Goal: Task Accomplishment & Management: Use online tool/utility

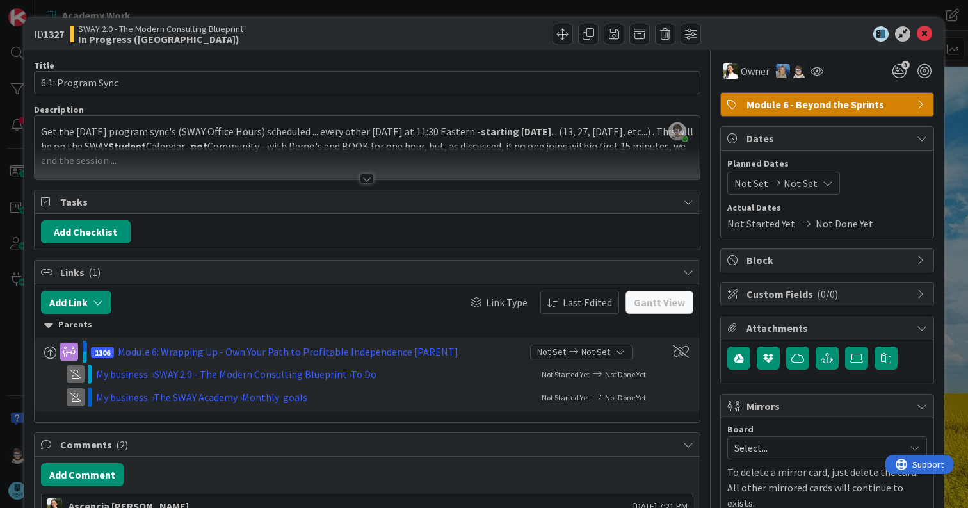
scroll to position [267, 0]
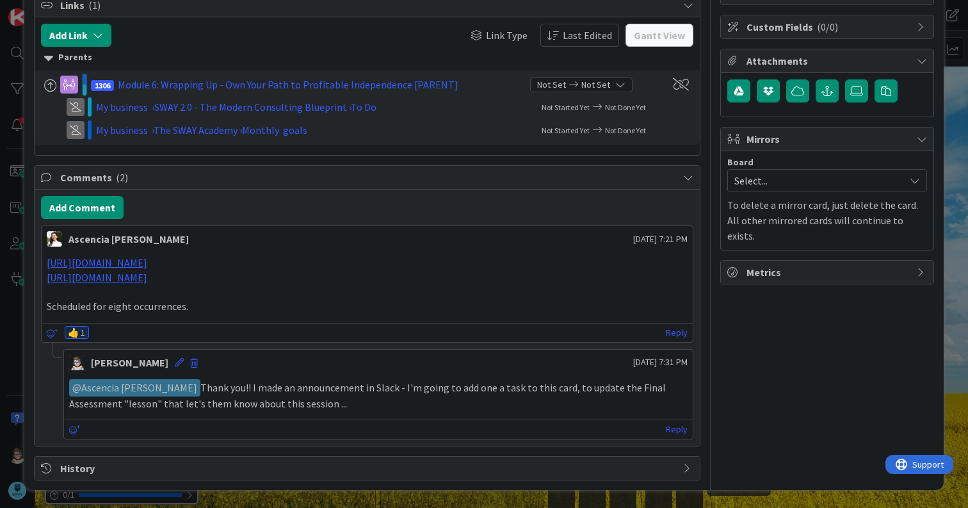
drag, startPoint x: 562, startPoint y: 391, endPoint x: 566, endPoint y: 399, distance: 9.2
click at [566, 399] on p "﻿ @ Ascencia [PERSON_NAME] ﻿ Thank you!! I made an announcement in Slack - I'm …" at bounding box center [378, 394] width 619 height 31
copy p "update the Final Assessment "lesson" that let's them know about this session ..."
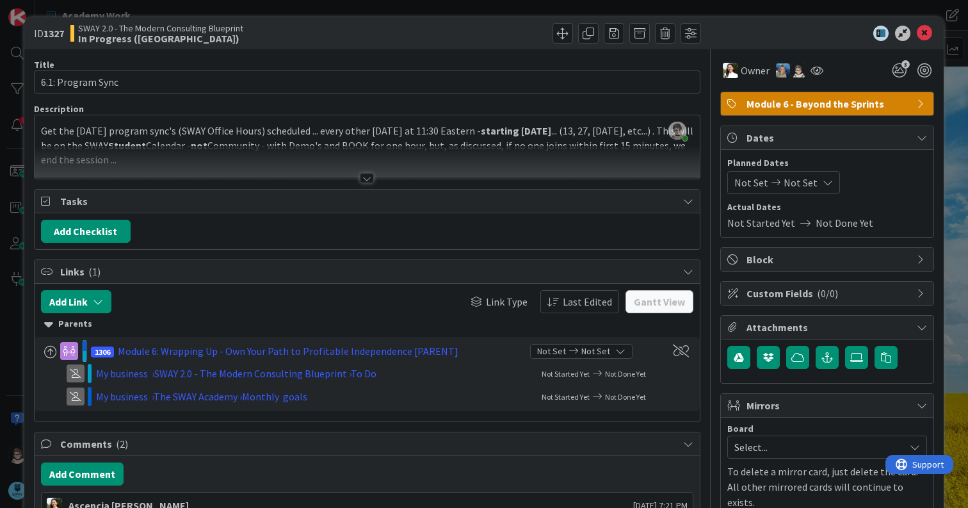
scroll to position [0, 0]
click at [365, 181] on div at bounding box center [367, 179] width 14 height 10
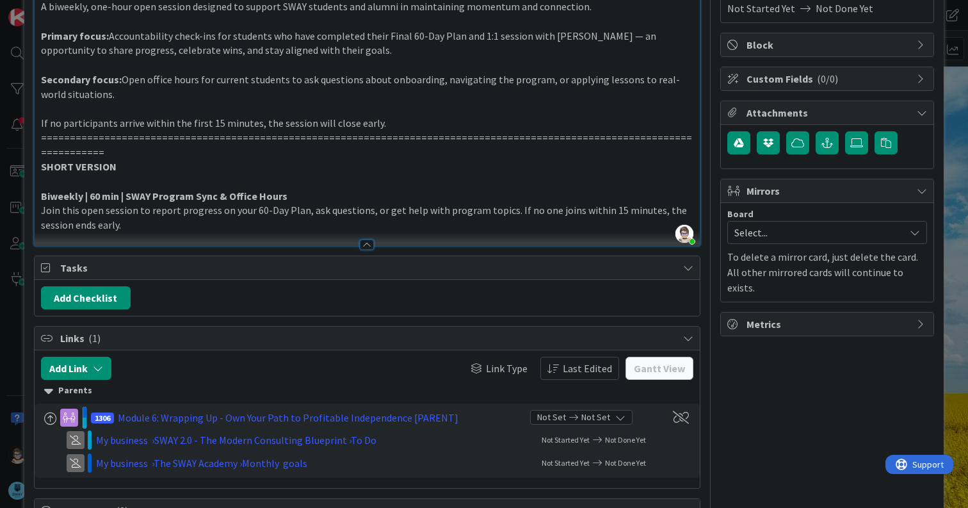
scroll to position [214, 0]
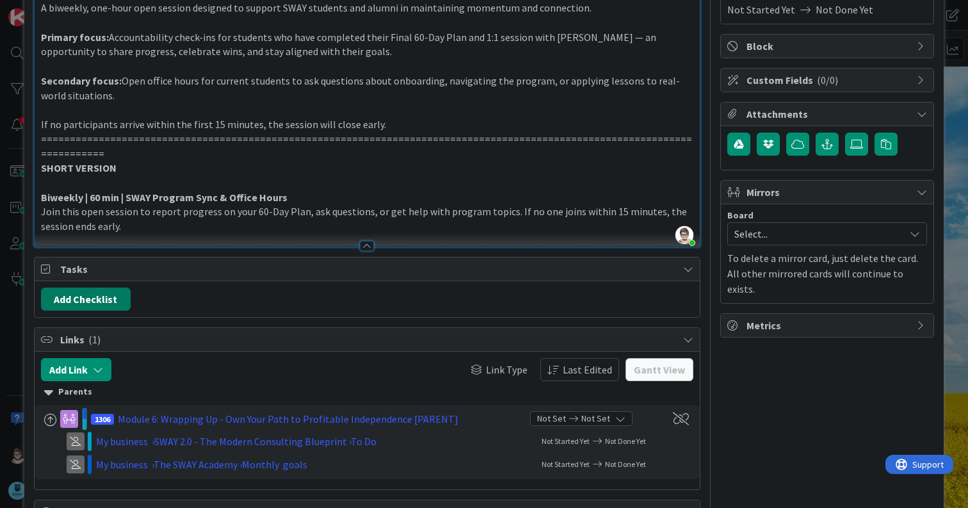
click at [80, 288] on button "Add Checklist" at bounding box center [86, 299] width 90 height 23
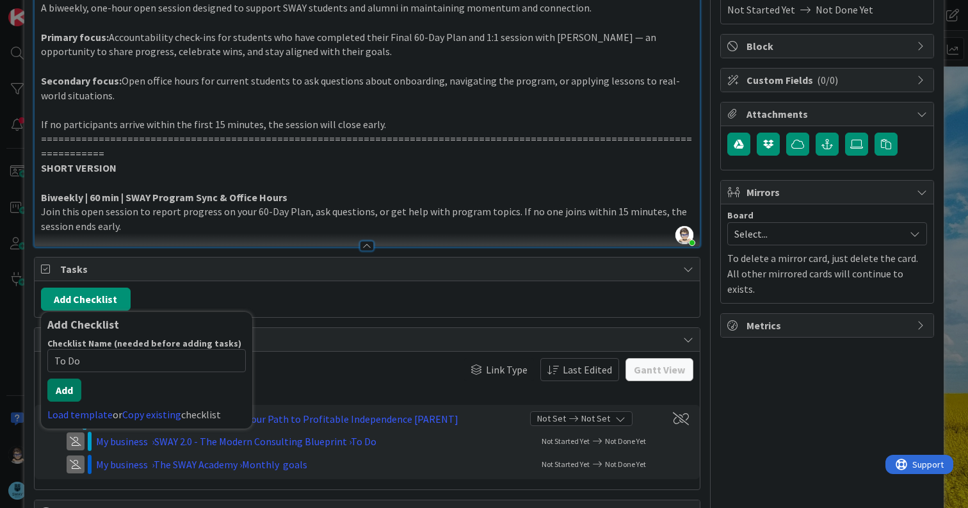
type input "To Do"
click at [67, 379] on button "Add" at bounding box center [64, 390] width 34 height 23
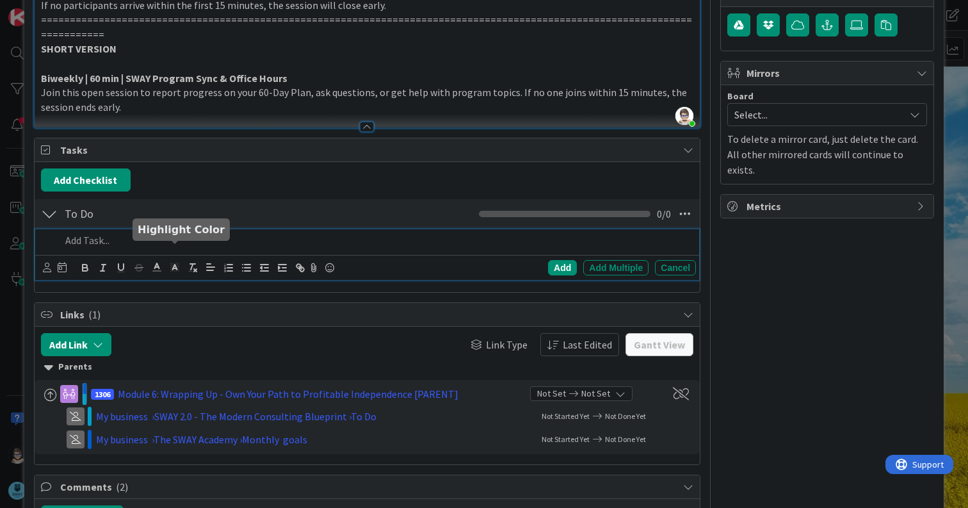
scroll to position [332, 0]
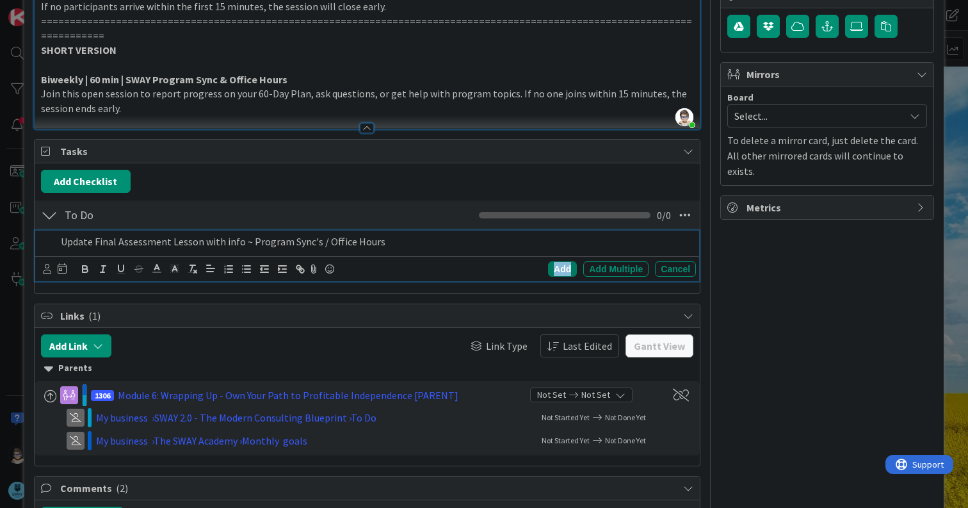
click at [548, 261] on div "Add" at bounding box center [562, 268] width 29 height 15
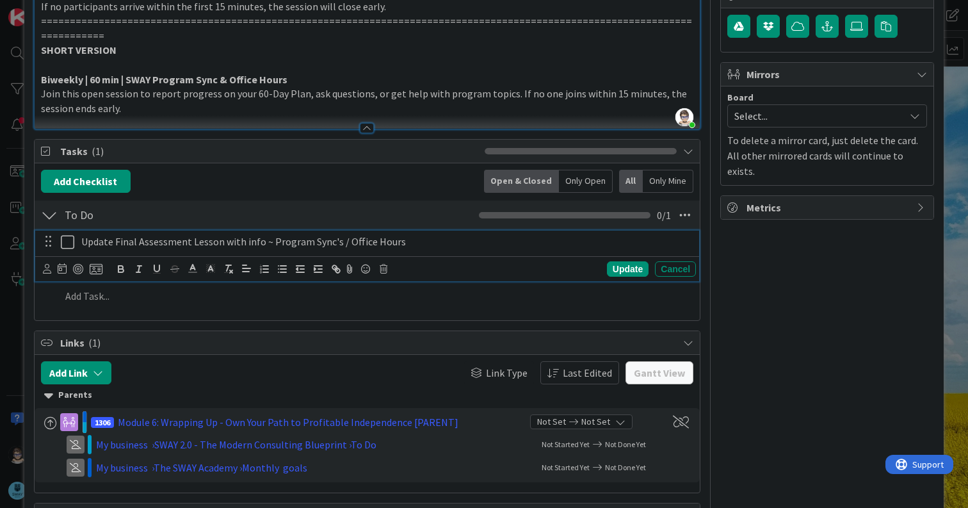
click at [97, 234] on p "Update Final Assessment Lesson with info ~ Program Sync's / Office Hours" at bounding box center [386, 241] width 610 height 15
click at [45, 264] on icon at bounding box center [47, 269] width 8 height 10
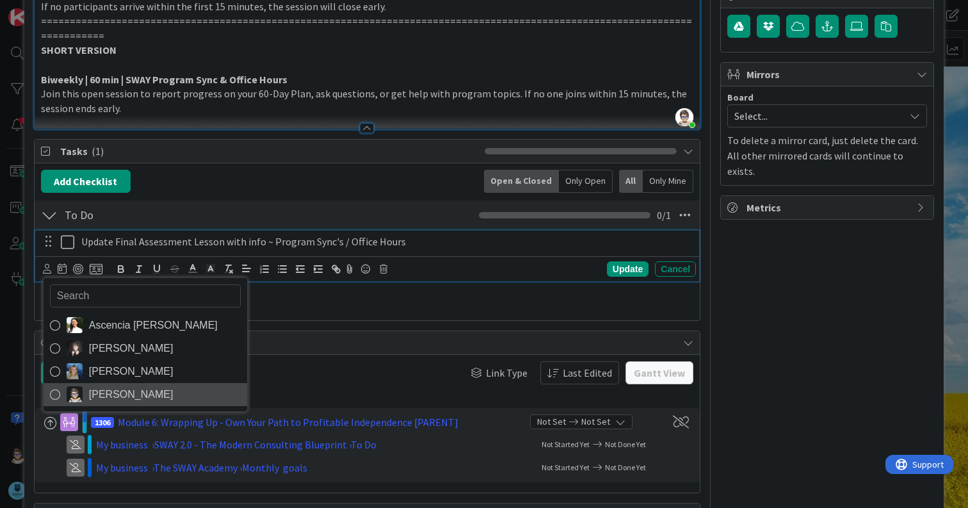
click at [65, 383] on link "[PERSON_NAME]" at bounding box center [146, 394] width 204 height 23
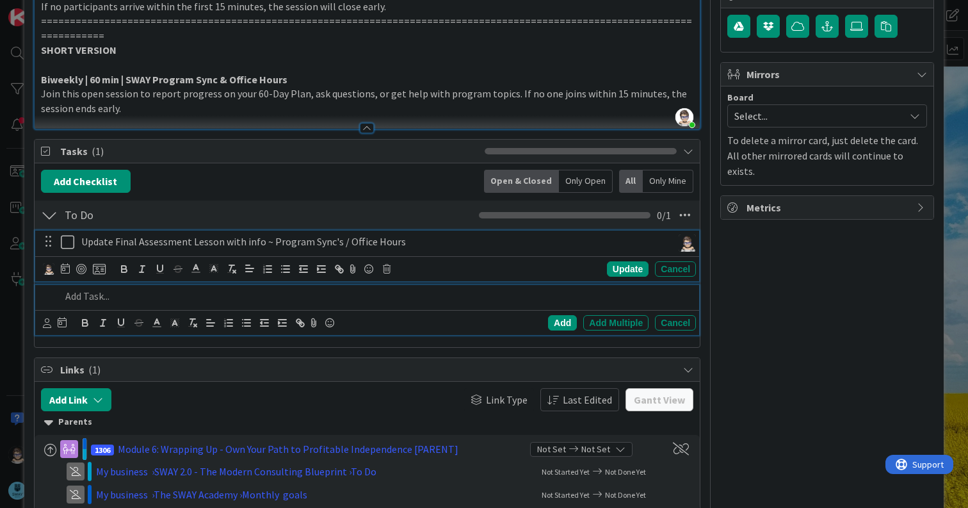
click at [250, 289] on div at bounding box center [376, 296] width 640 height 22
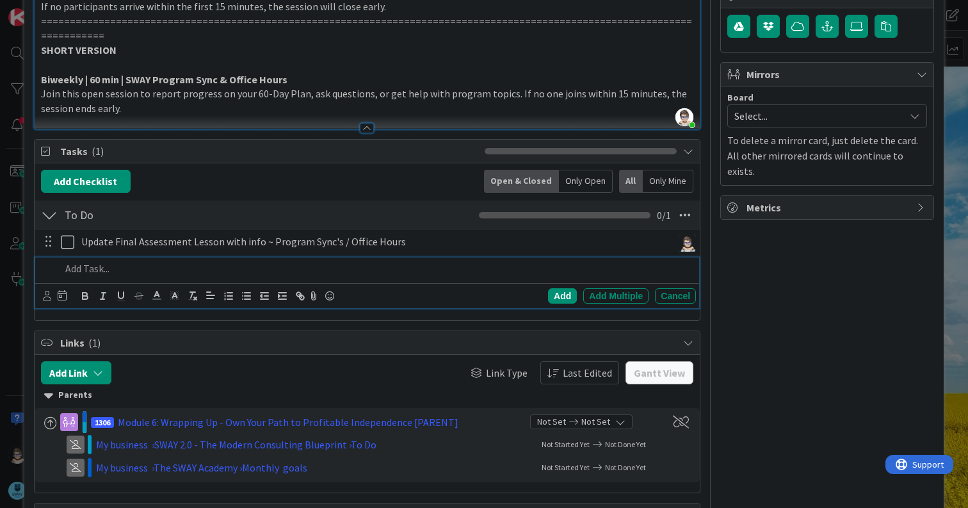
scroll to position [304, 0]
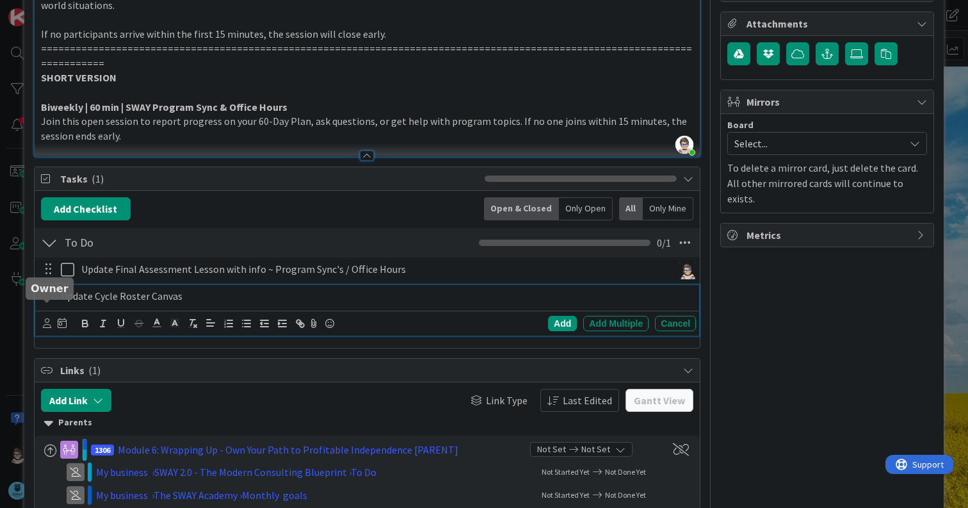
click at [45, 318] on icon at bounding box center [47, 323] width 8 height 10
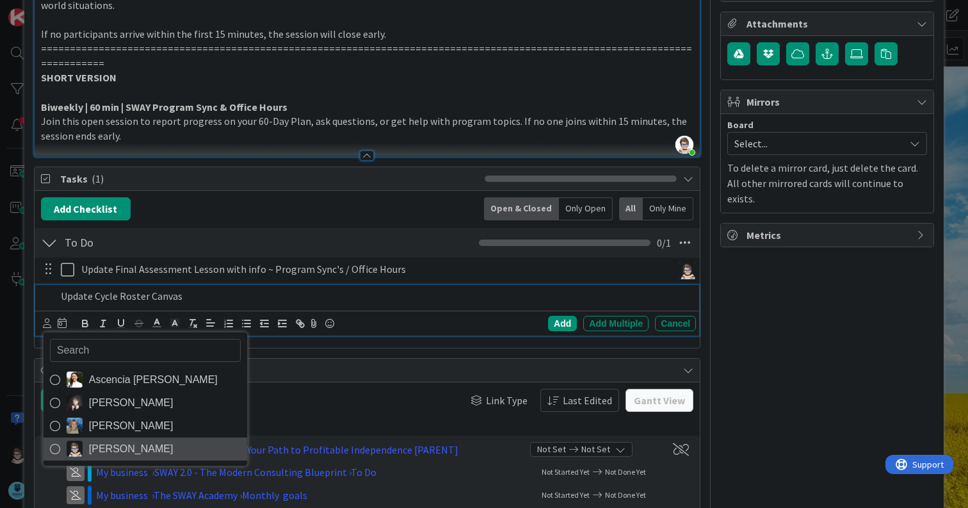
click at [53, 439] on icon at bounding box center [55, 448] width 10 height 19
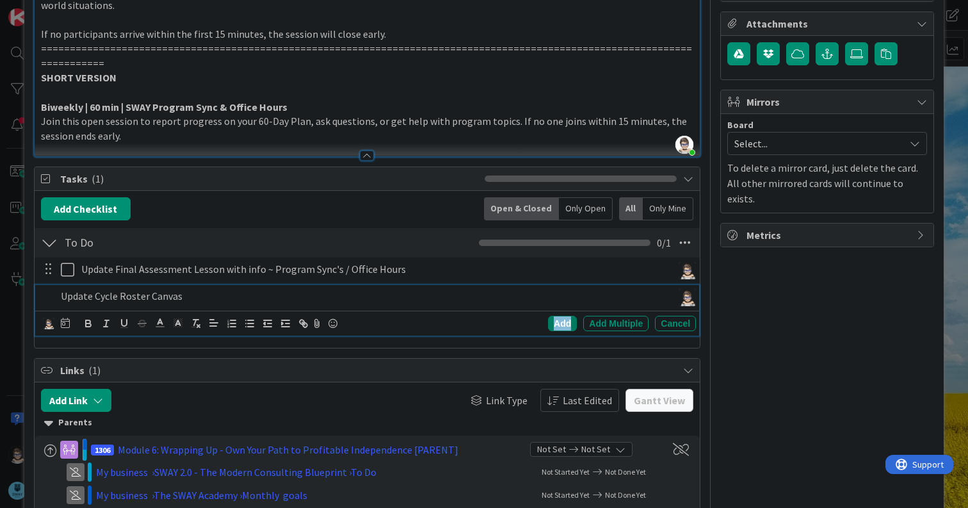
click at [557, 316] on div "Add" at bounding box center [562, 323] width 29 height 15
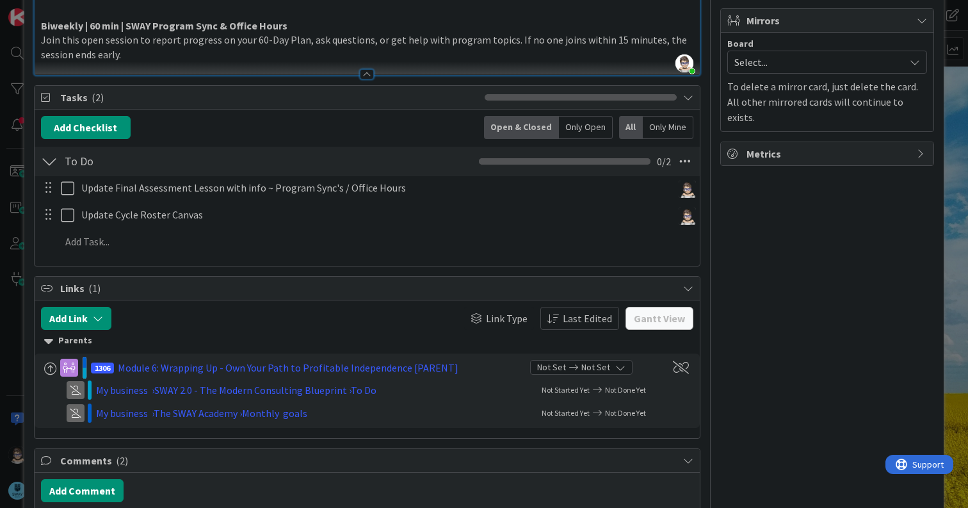
scroll to position [385, 0]
click at [47, 334] on icon at bounding box center [48, 341] width 9 height 14
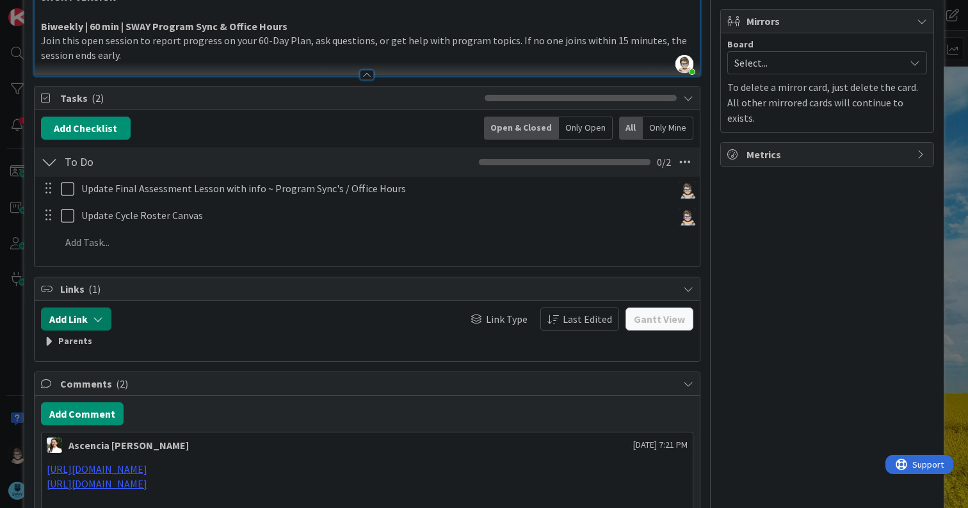
click at [97, 314] on icon "button" at bounding box center [98, 319] width 10 height 10
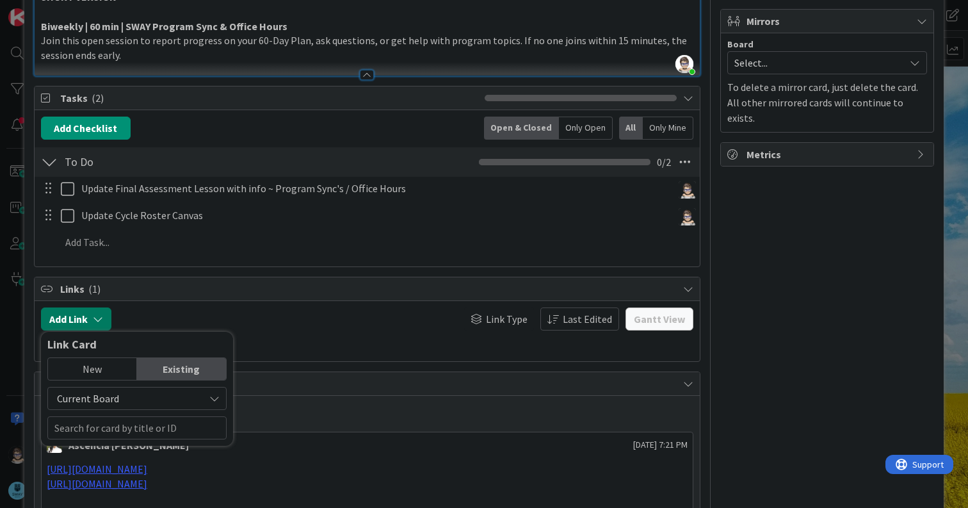
click at [97, 314] on icon "button" at bounding box center [98, 319] width 10 height 10
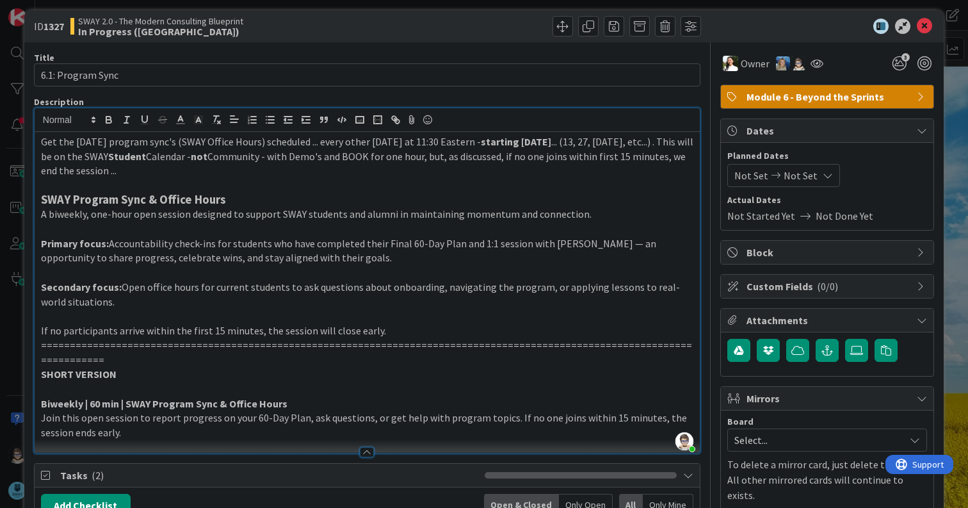
scroll to position [0, 0]
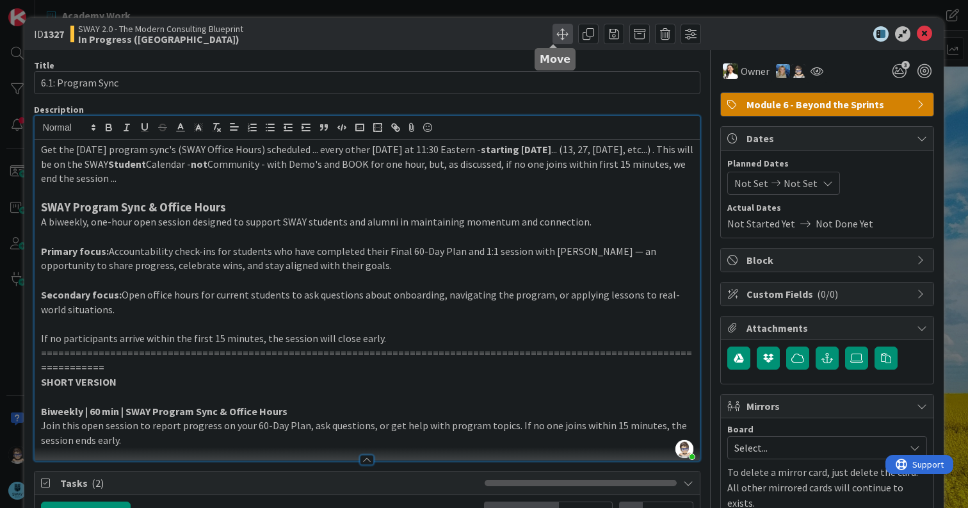
click at [555, 34] on span at bounding box center [563, 34] width 20 height 20
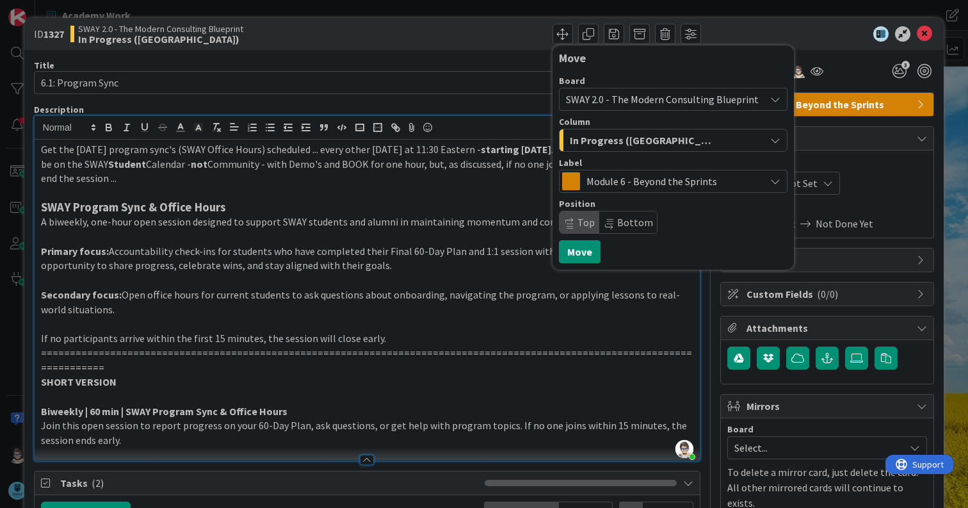
click at [494, 33] on div "Move Board SWAY 2.0 - The Modern Consulting Blueprint Column In Progress ([PERS…" at bounding box center [536, 34] width 330 height 20
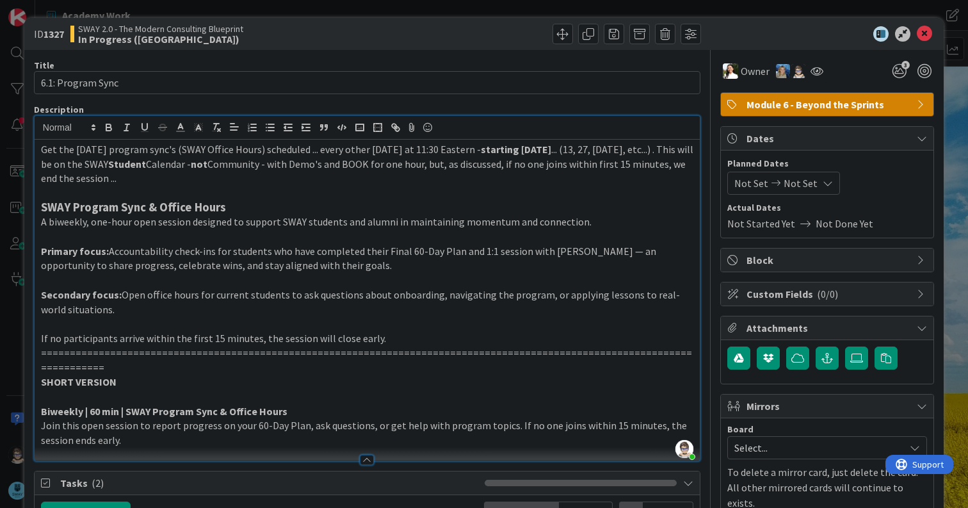
click at [917, 140] on icon at bounding box center [922, 138] width 10 height 10
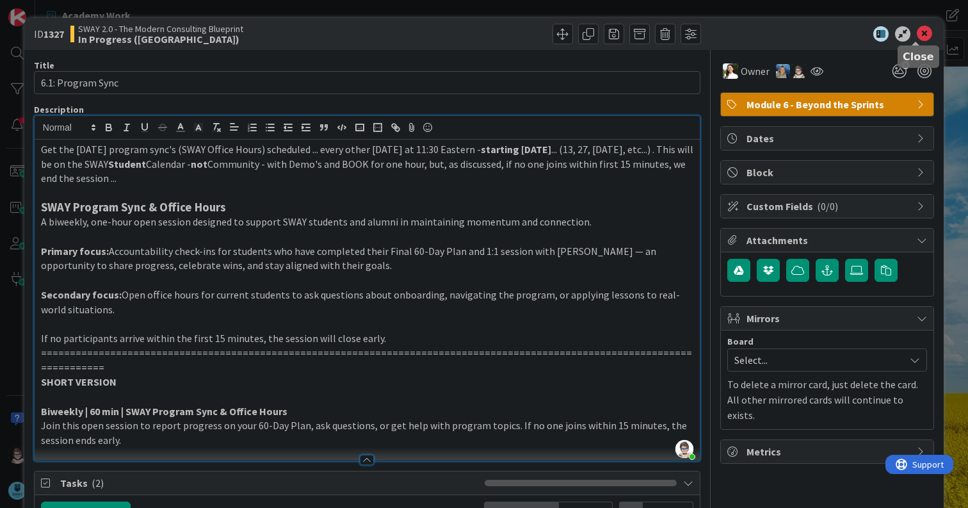
click at [917, 40] on icon at bounding box center [924, 33] width 15 height 15
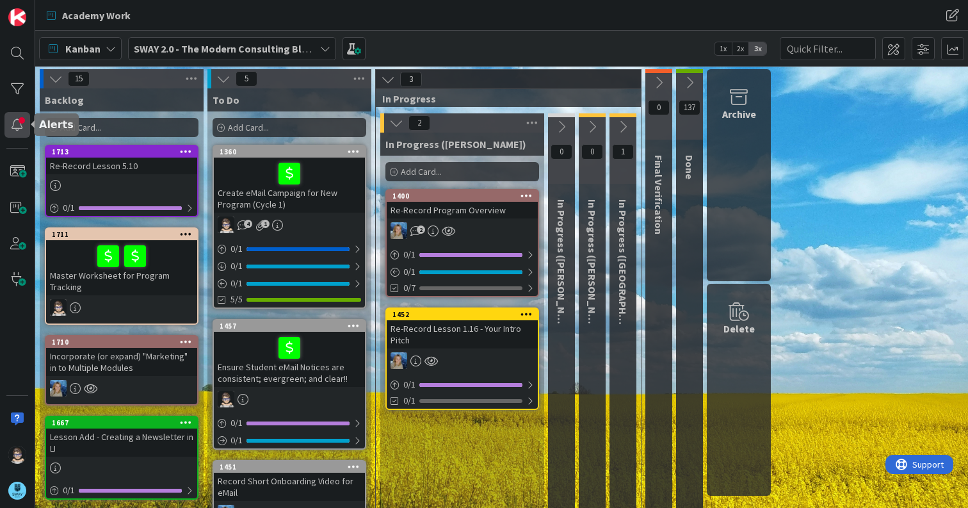
click at [13, 124] on div at bounding box center [17, 125] width 26 height 26
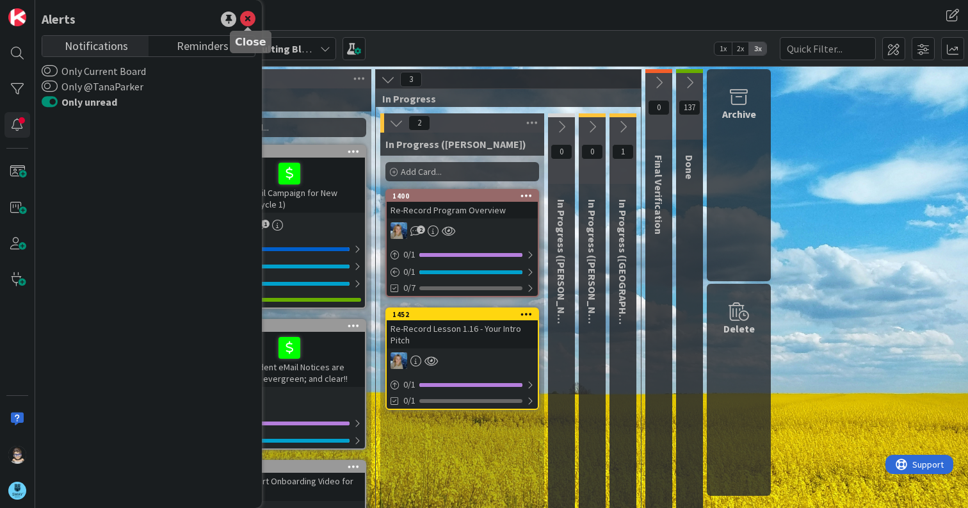
click at [248, 18] on icon at bounding box center [247, 19] width 15 height 15
